Goal: Information Seeking & Learning: Learn about a topic

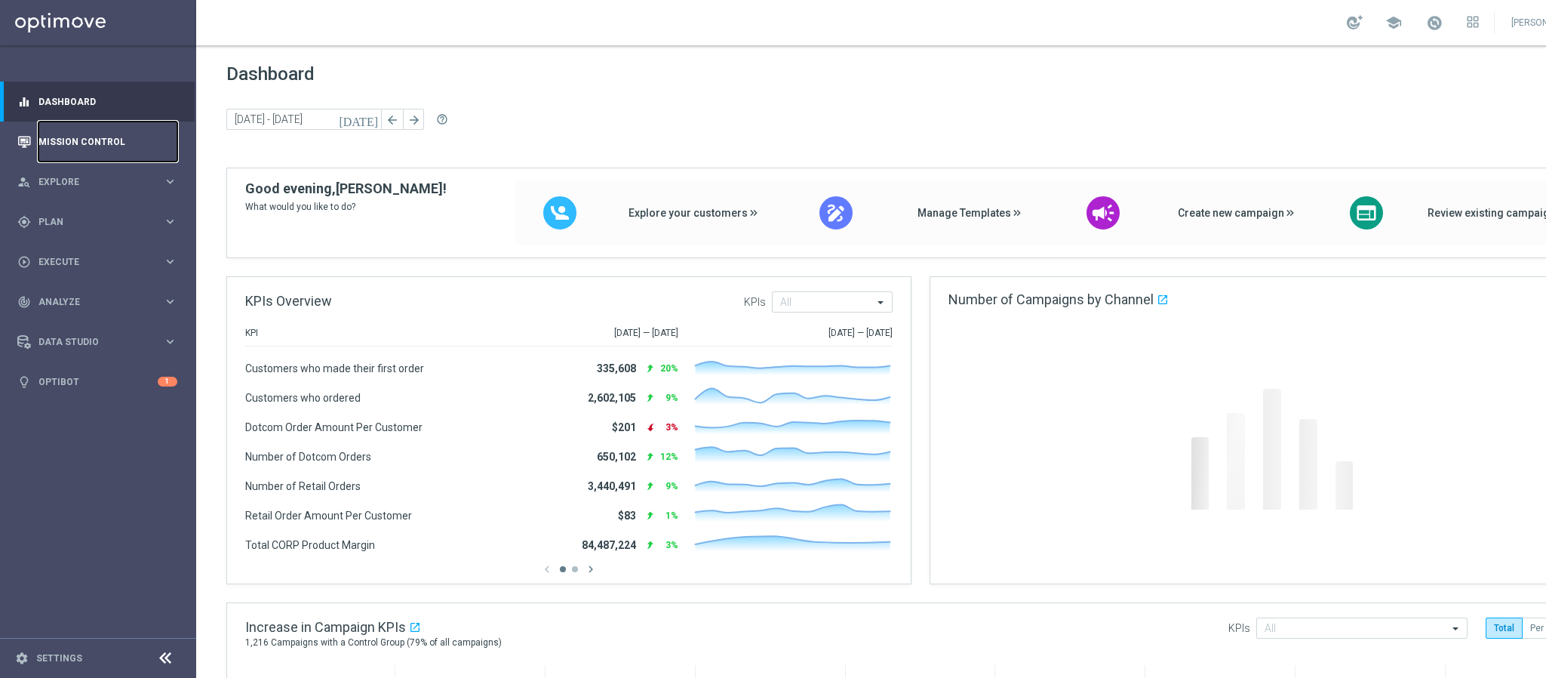
click at [86, 148] on link "Mission Control" at bounding box center [107, 142] width 139 height 40
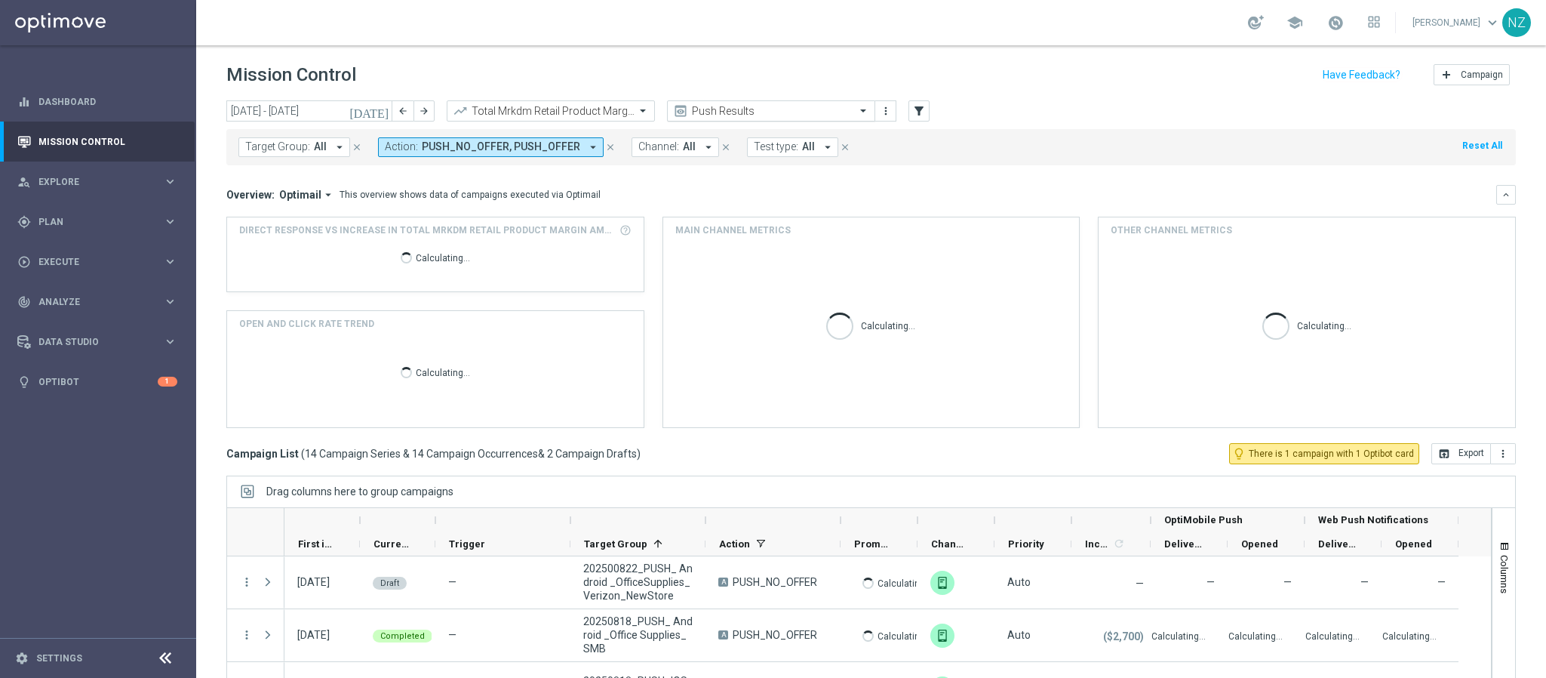
click at [750, 112] on input "text" at bounding box center [757, 111] width 162 height 13
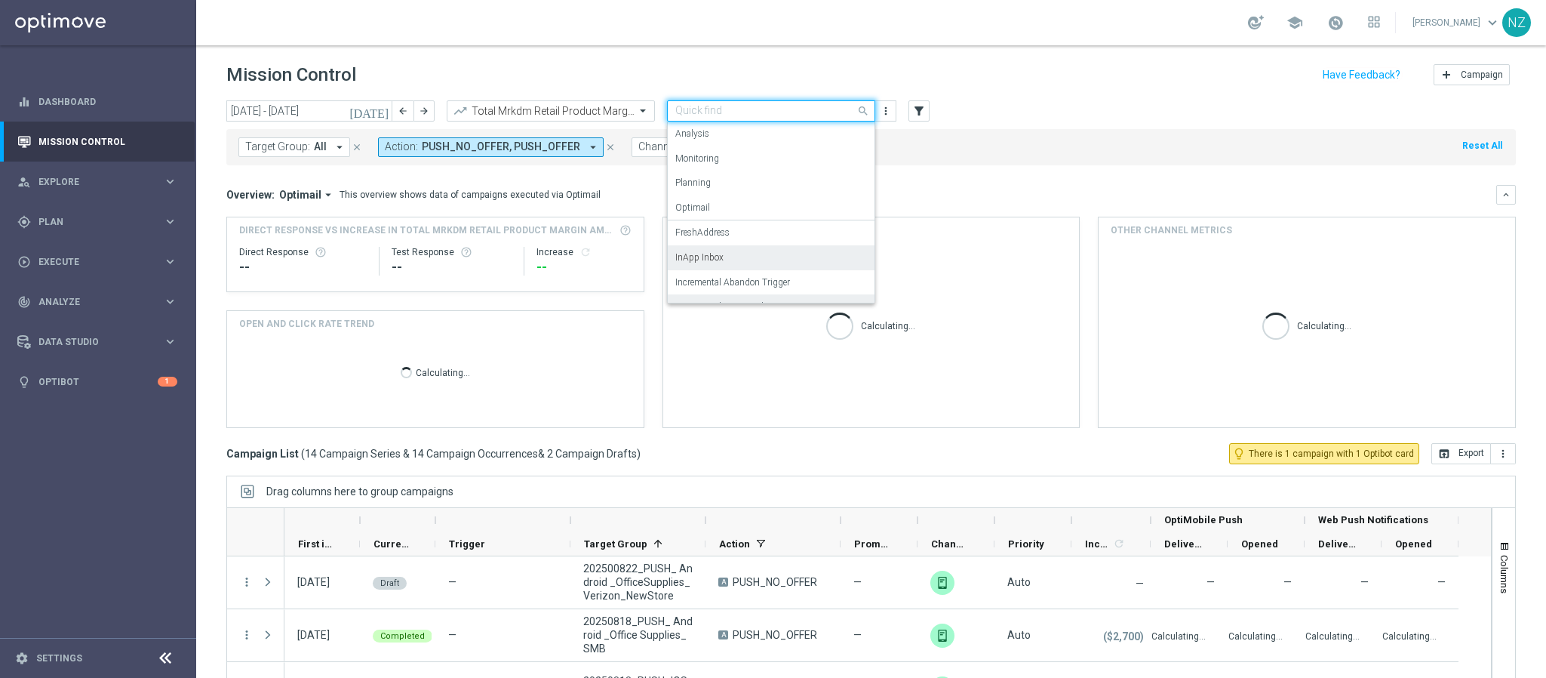
scroll to position [93, 0]
click at [755, 214] on label "Incremental Promo Sales/Margin" at bounding box center [740, 214] width 129 height 13
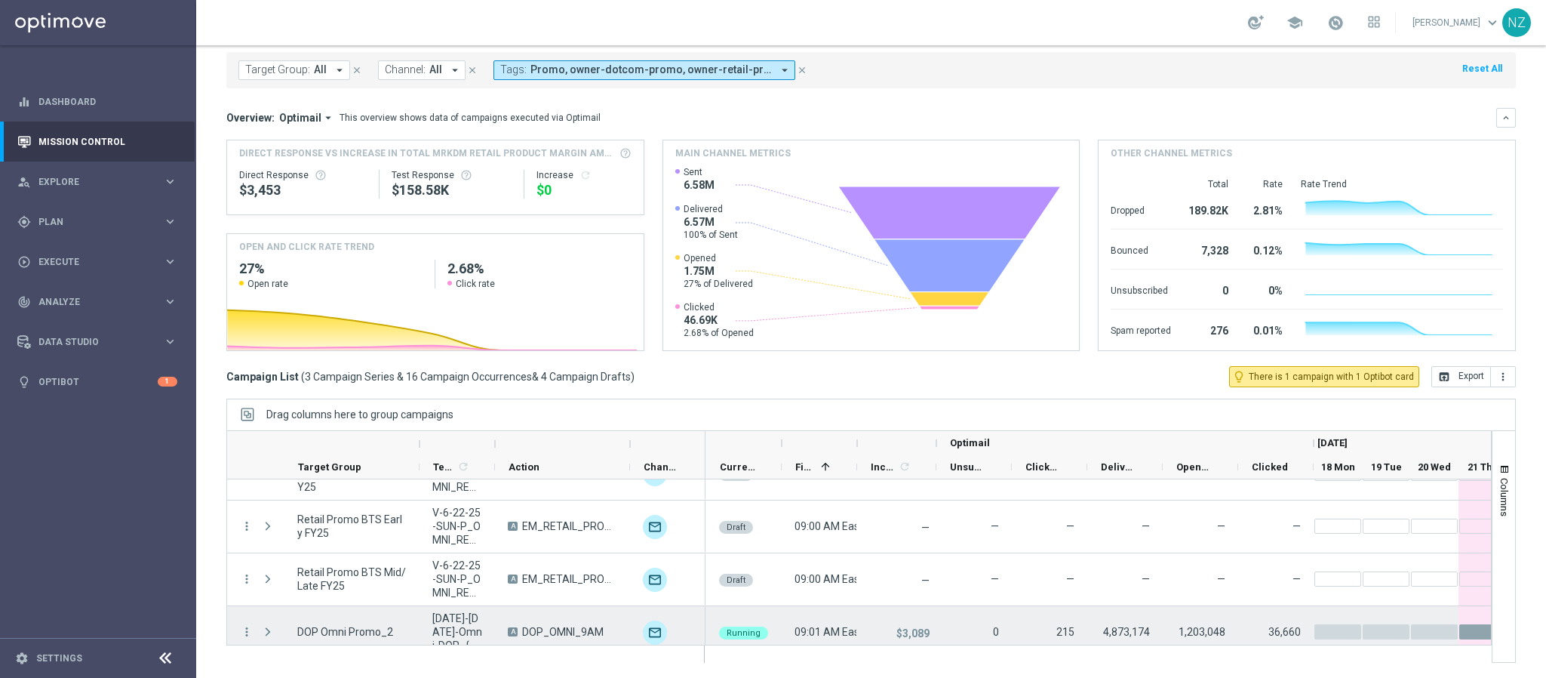
scroll to position [205, 0]
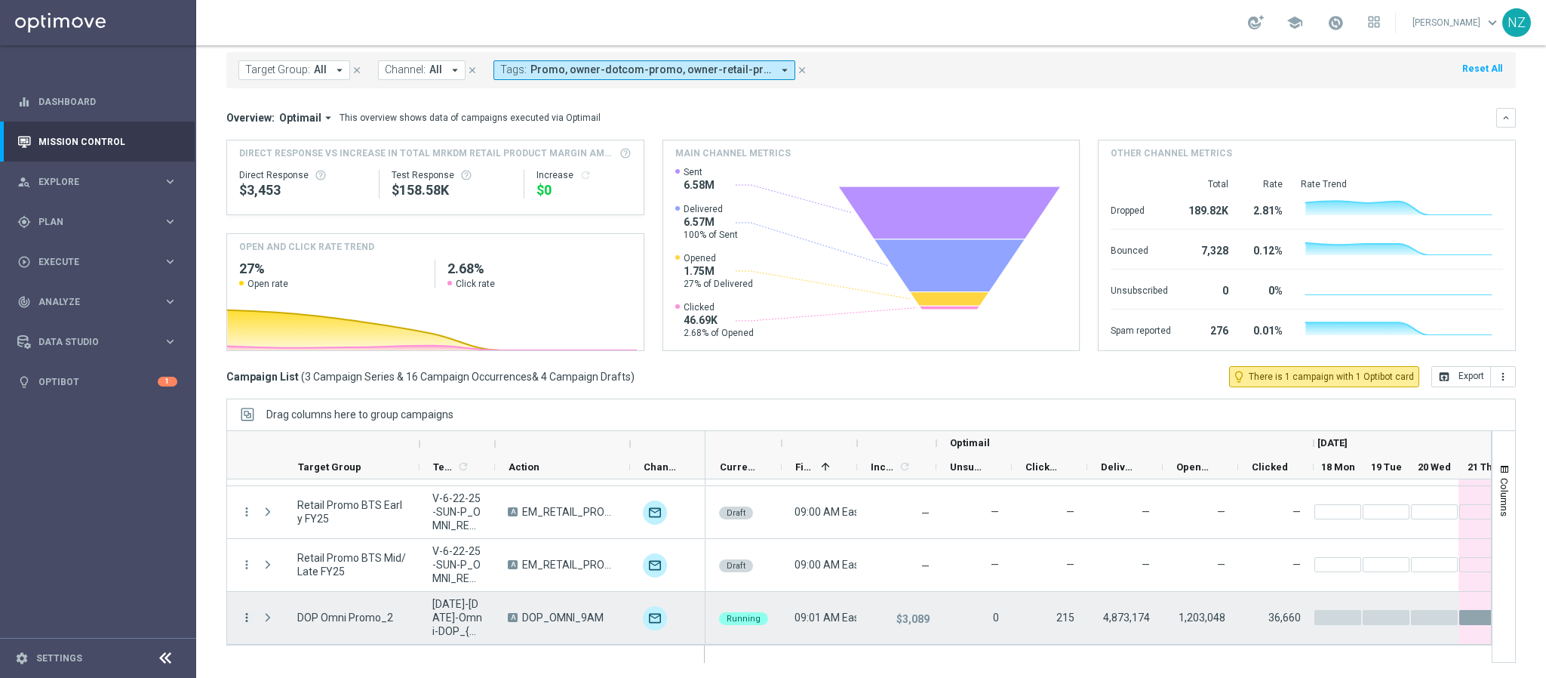
click at [242, 612] on icon "more_vert" at bounding box center [247, 618] width 14 height 14
click at [317, 435] on span "Campaign Details" at bounding box center [315, 438] width 76 height 11
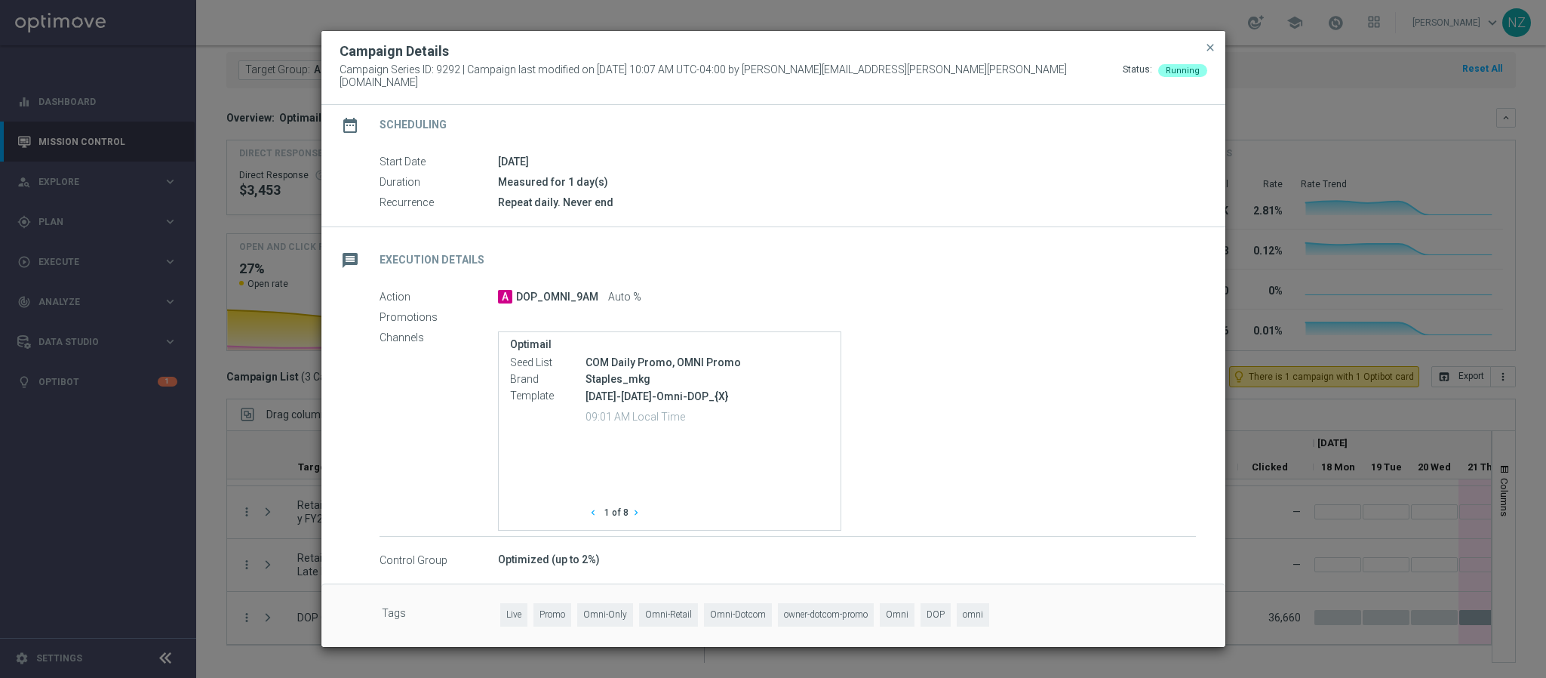
scroll to position [131, 0]
click at [684, 503] on button "Show All" at bounding box center [685, 510] width 42 height 20
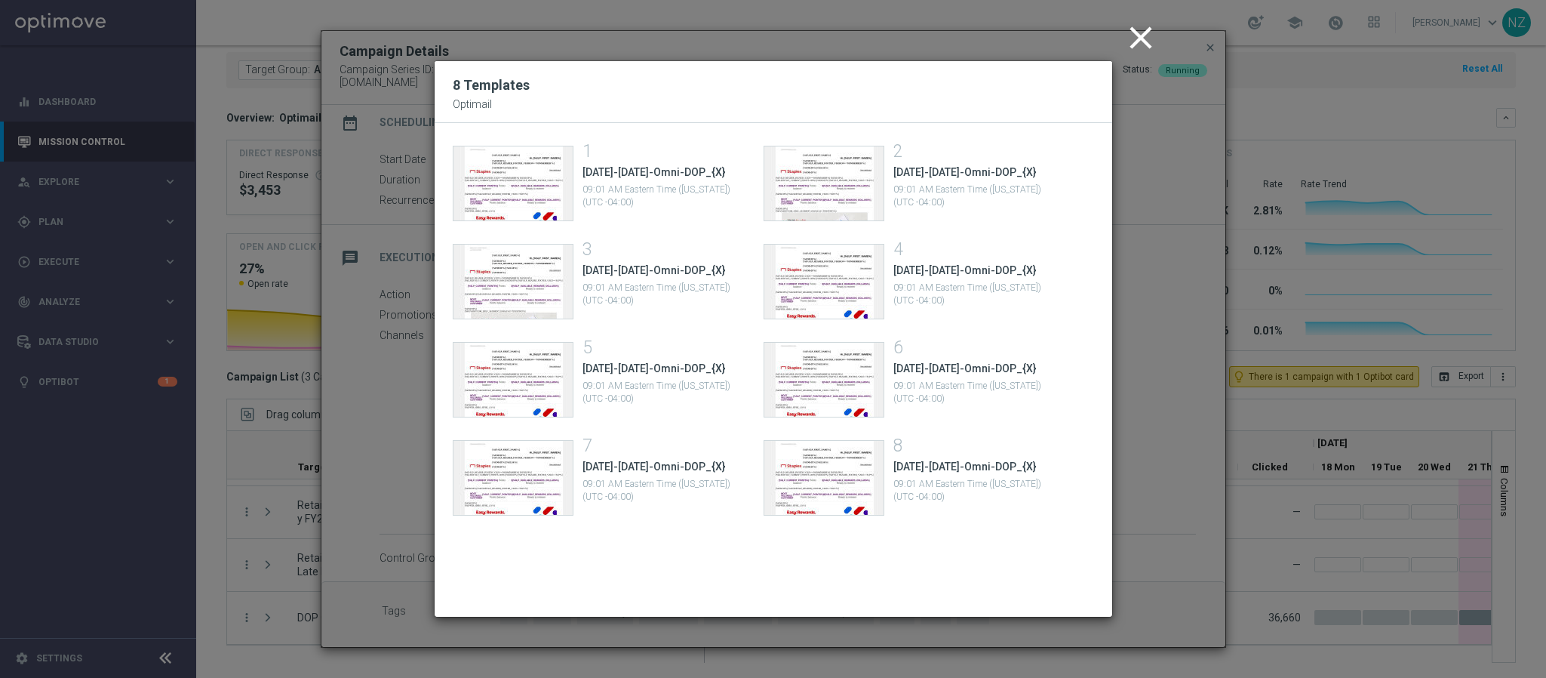
click at [1131, 30] on icon "close" at bounding box center [1141, 38] width 38 height 38
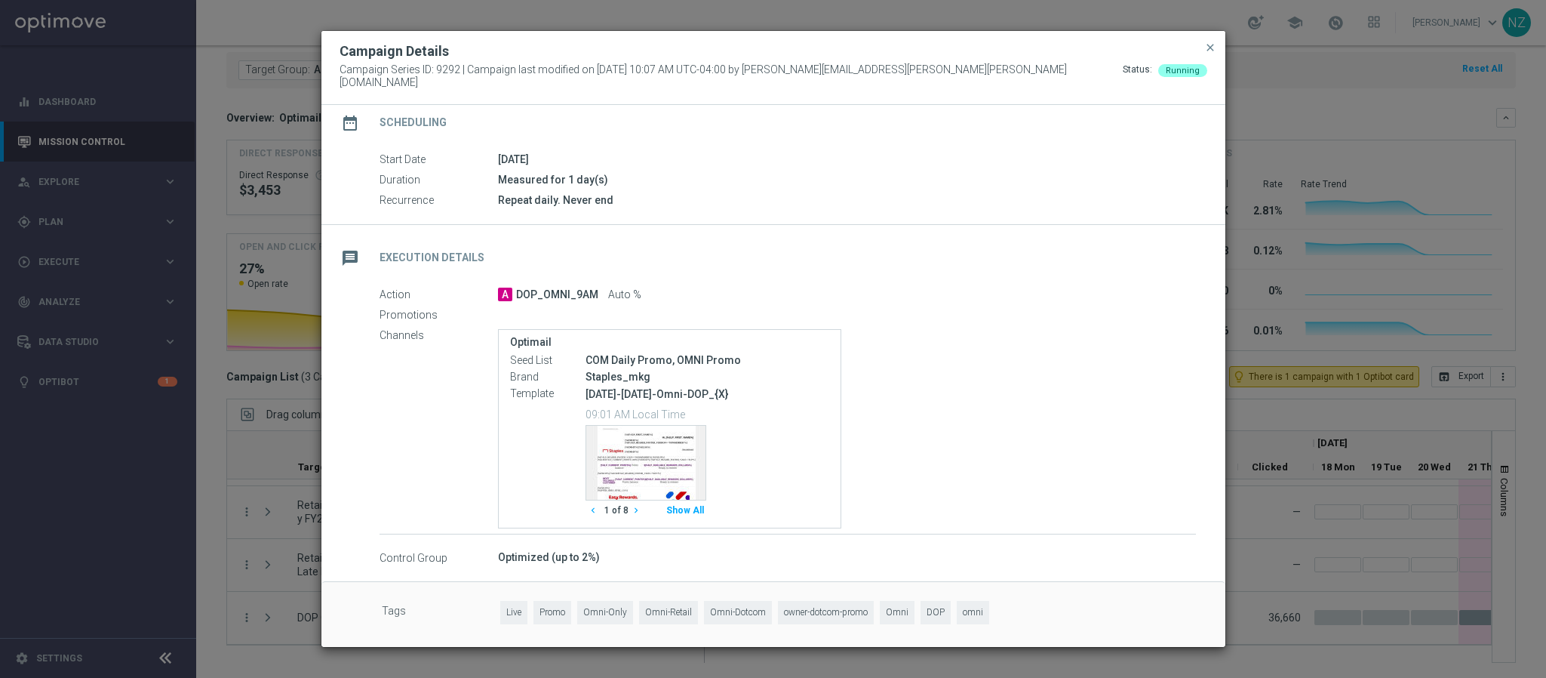
click at [1203, 50] on button "close" at bounding box center [1210, 47] width 15 height 18
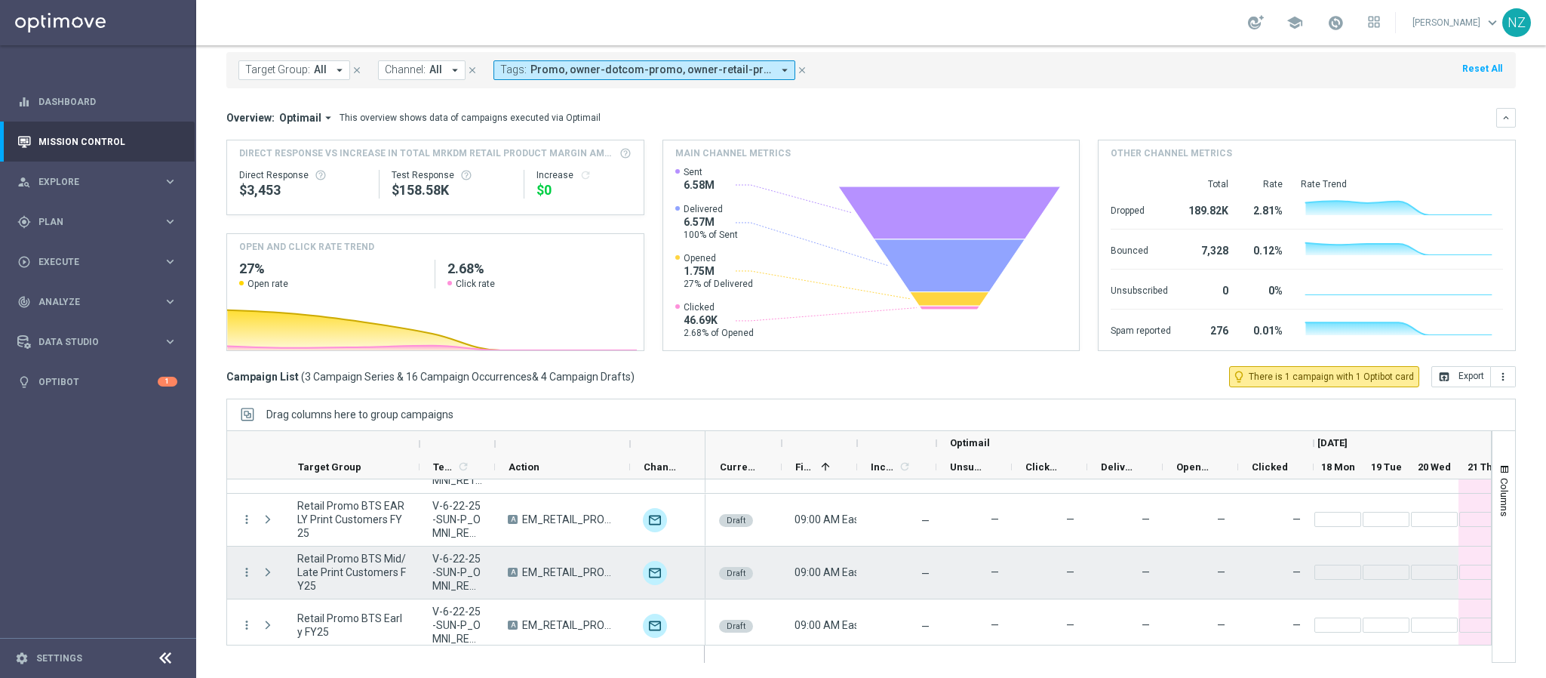
scroll to position [0, 0]
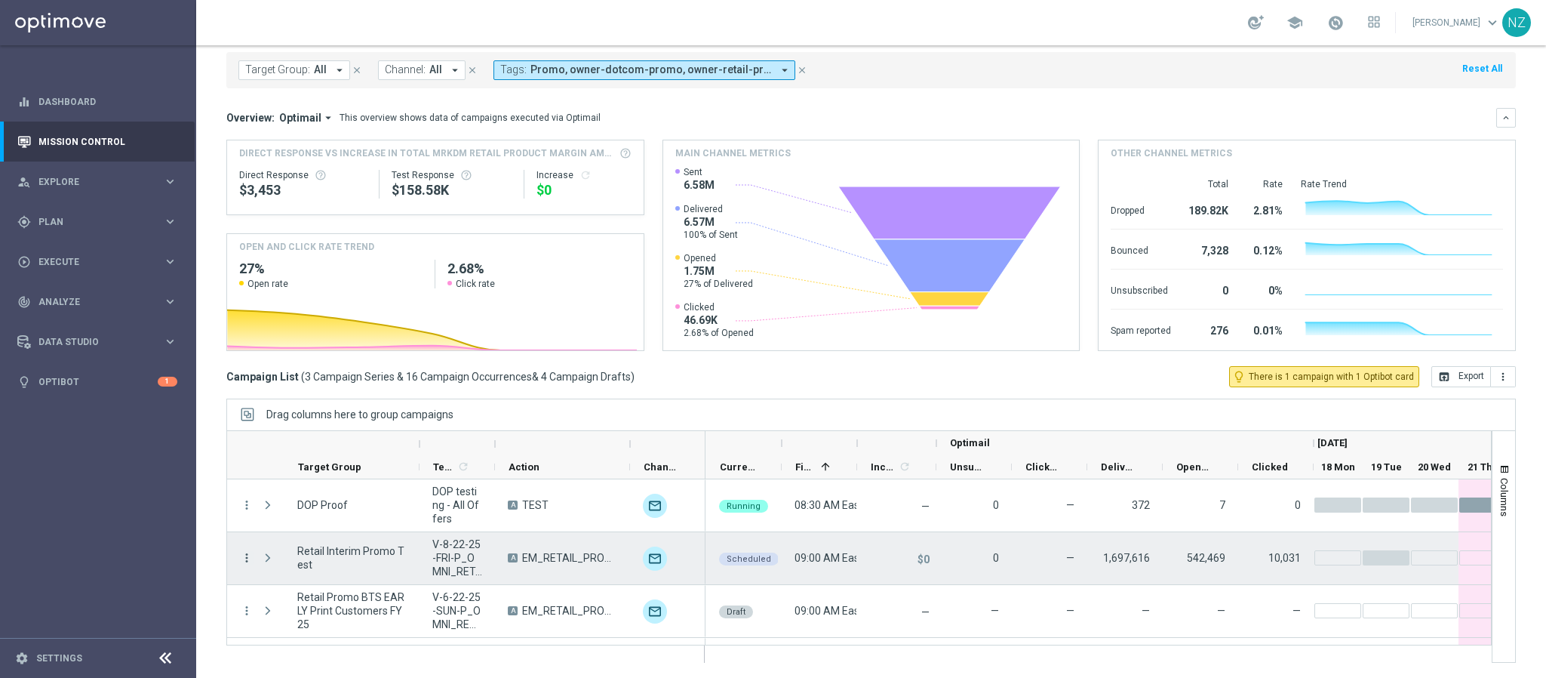
click at [251, 562] on icon "more_vert" at bounding box center [247, 558] width 14 height 14
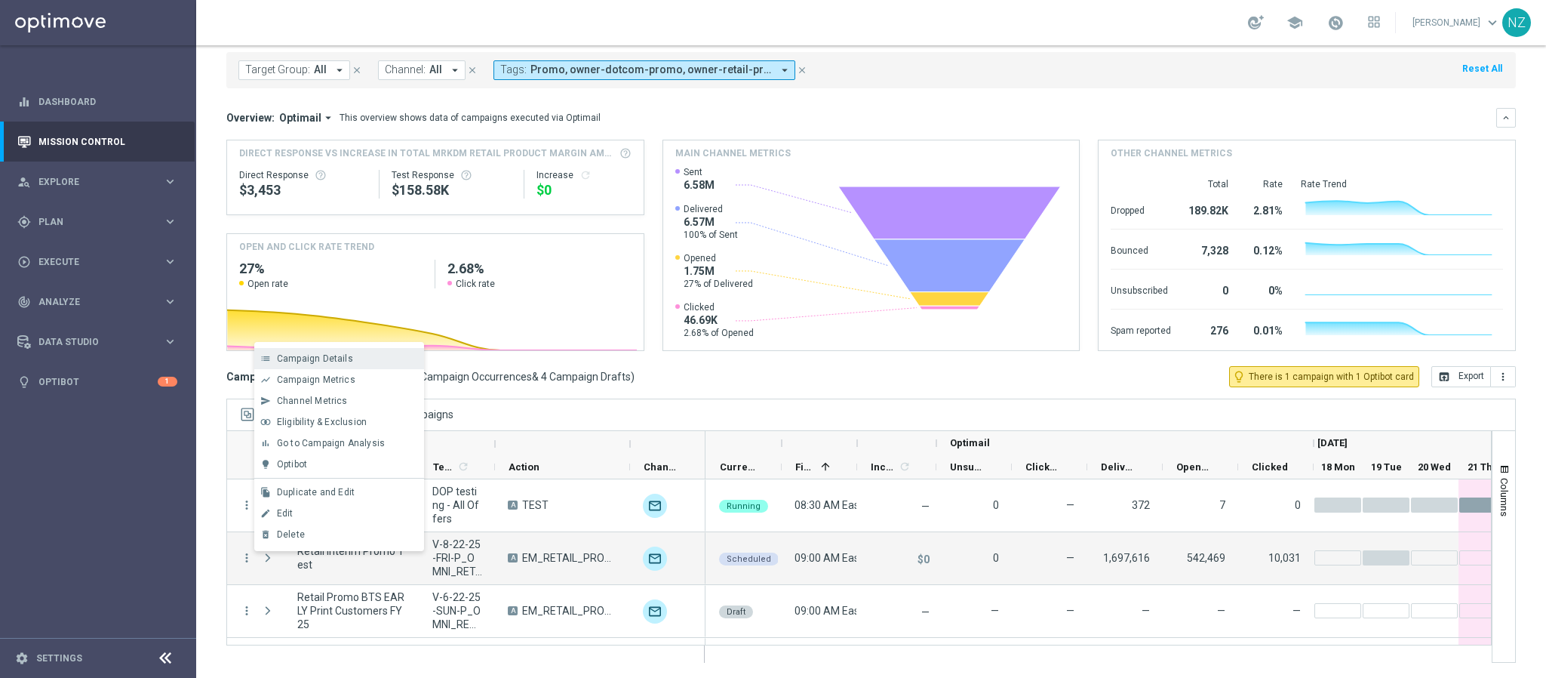
click at [331, 362] on span "Campaign Details" at bounding box center [315, 358] width 76 height 11
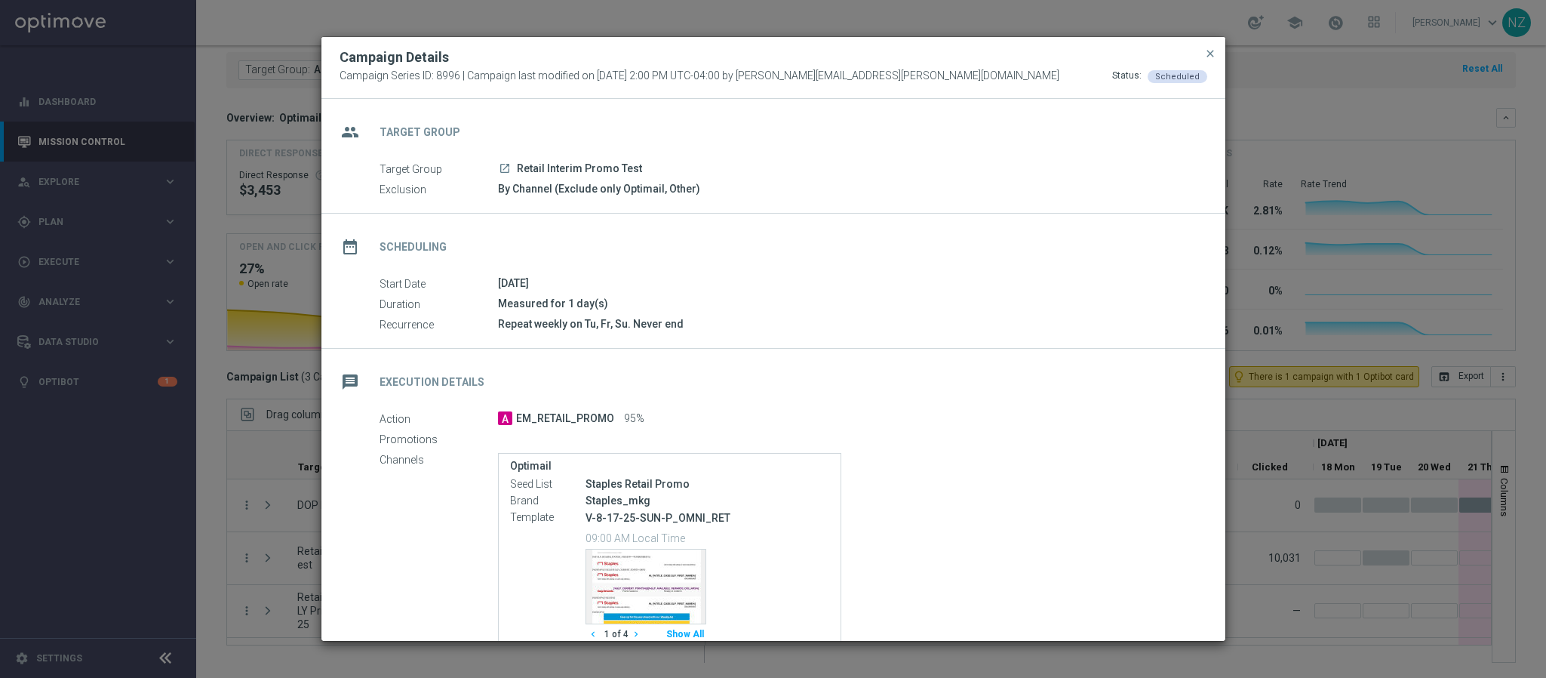
scroll to position [131, 0]
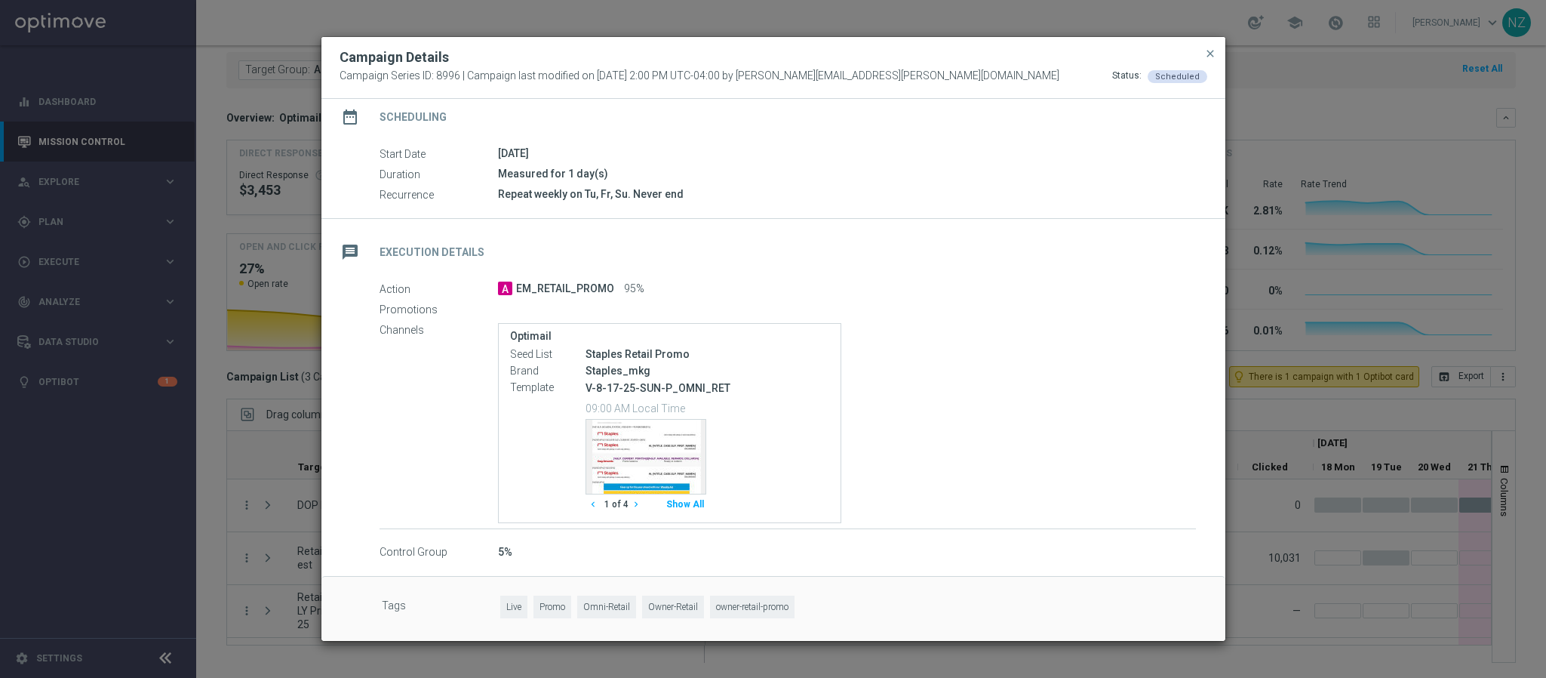
click at [700, 506] on button "Show All" at bounding box center [685, 504] width 42 height 20
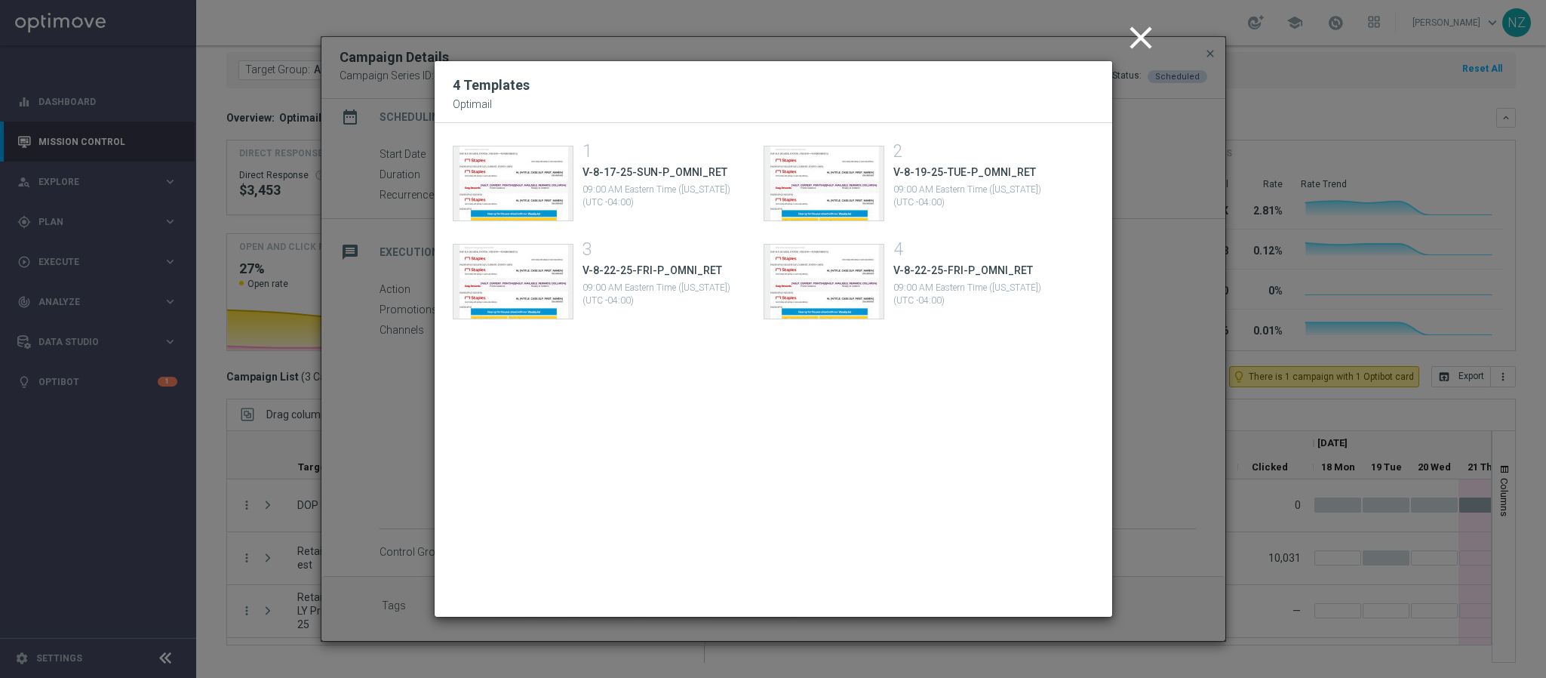
click at [1137, 38] on icon "close" at bounding box center [1141, 38] width 38 height 38
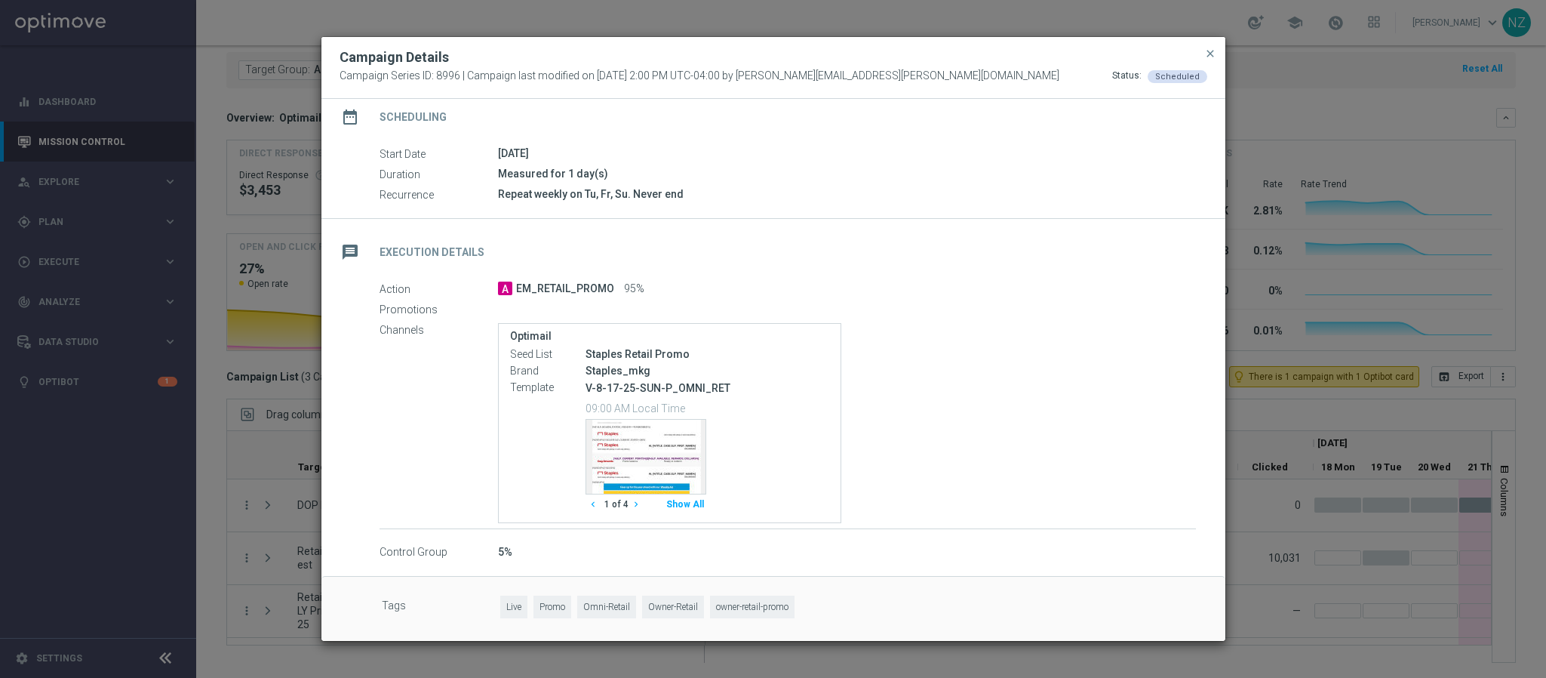
click at [1217, 53] on button "close" at bounding box center [1210, 54] width 15 height 18
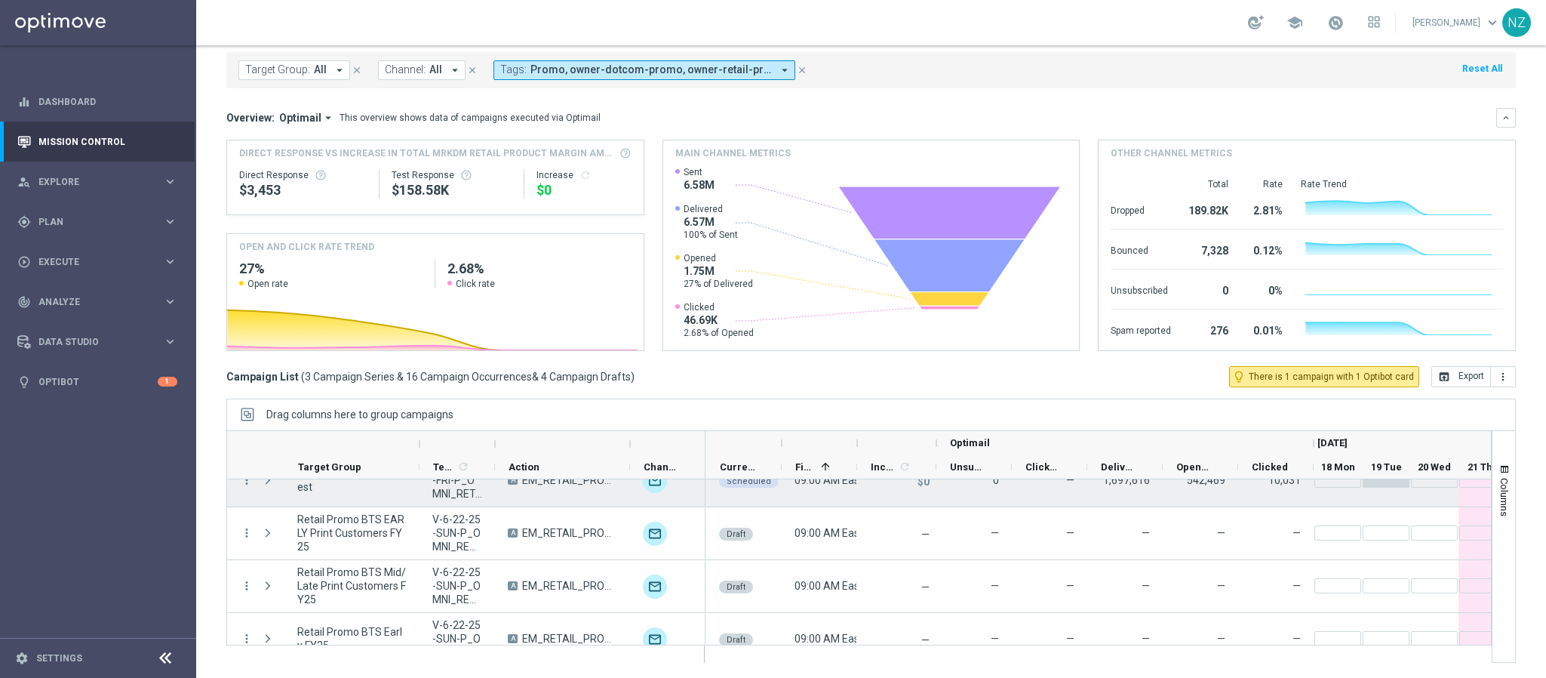
scroll to position [205, 0]
